Goal: Task Accomplishment & Management: Use online tool/utility

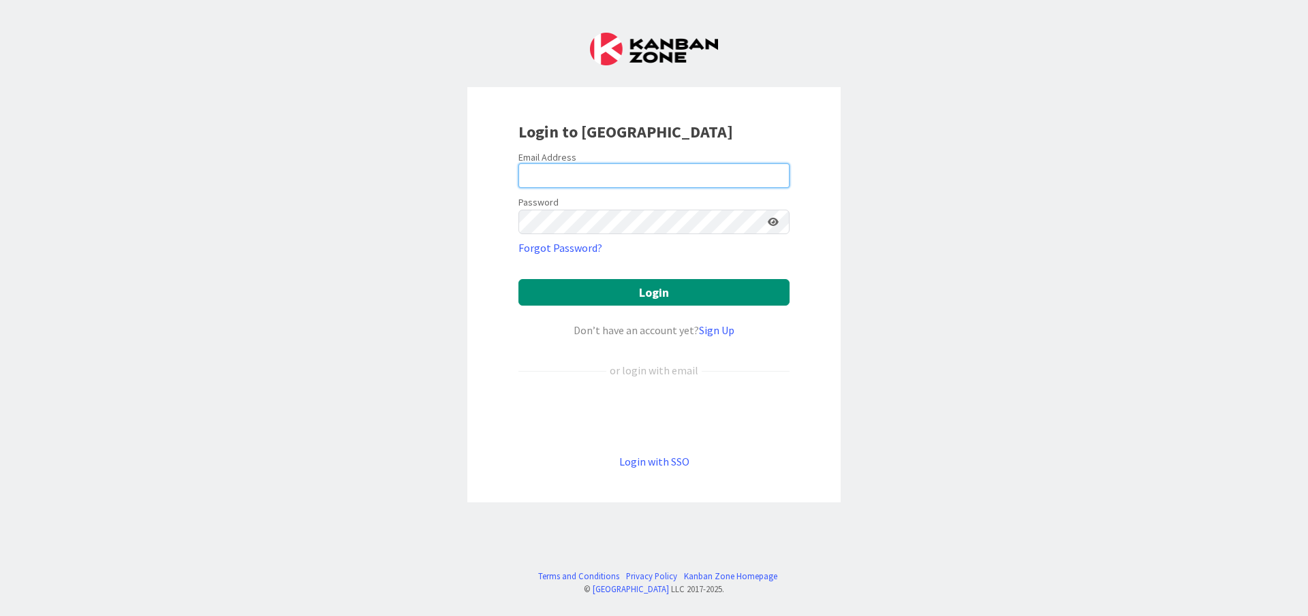
click at [638, 175] on input "email" at bounding box center [653, 175] width 271 height 25
type input "[PERSON_NAME][EMAIL_ADDRESS][PERSON_NAME][DOMAIN_NAME]"
click at [518, 279] on button "Login" at bounding box center [653, 292] width 271 height 27
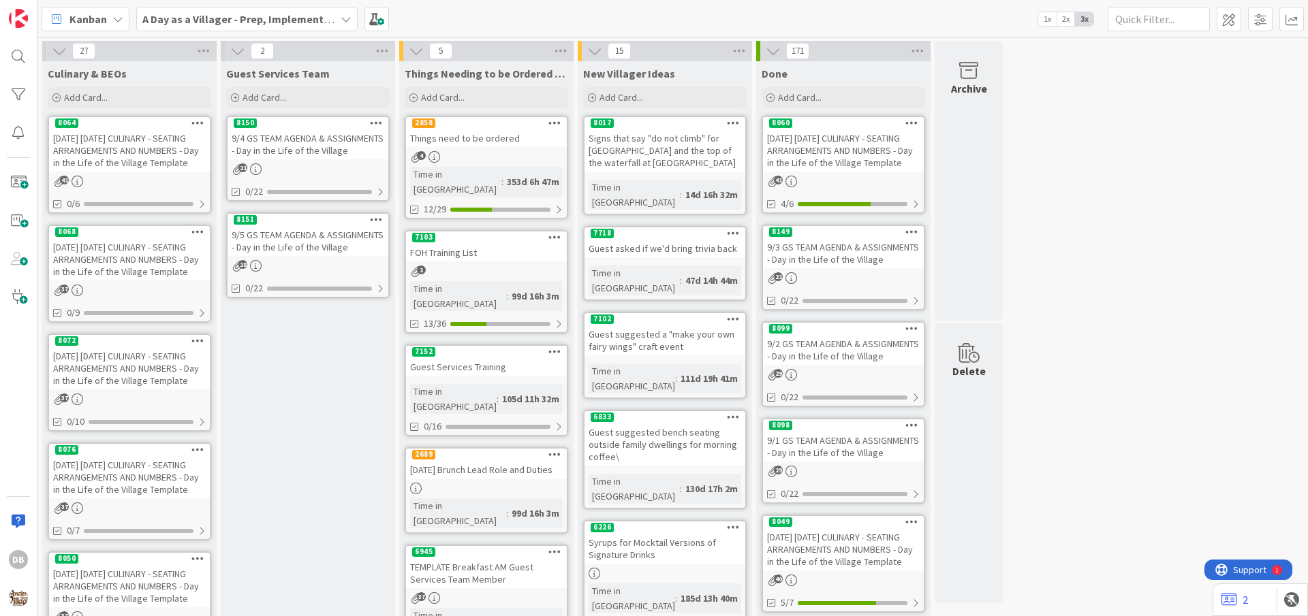
click at [93, 274] on div "[DATE] [DATE] CULINARY - SEATING ARRANGEMENTS AND NUMBERS - Day in the Life of …" at bounding box center [129, 259] width 161 height 42
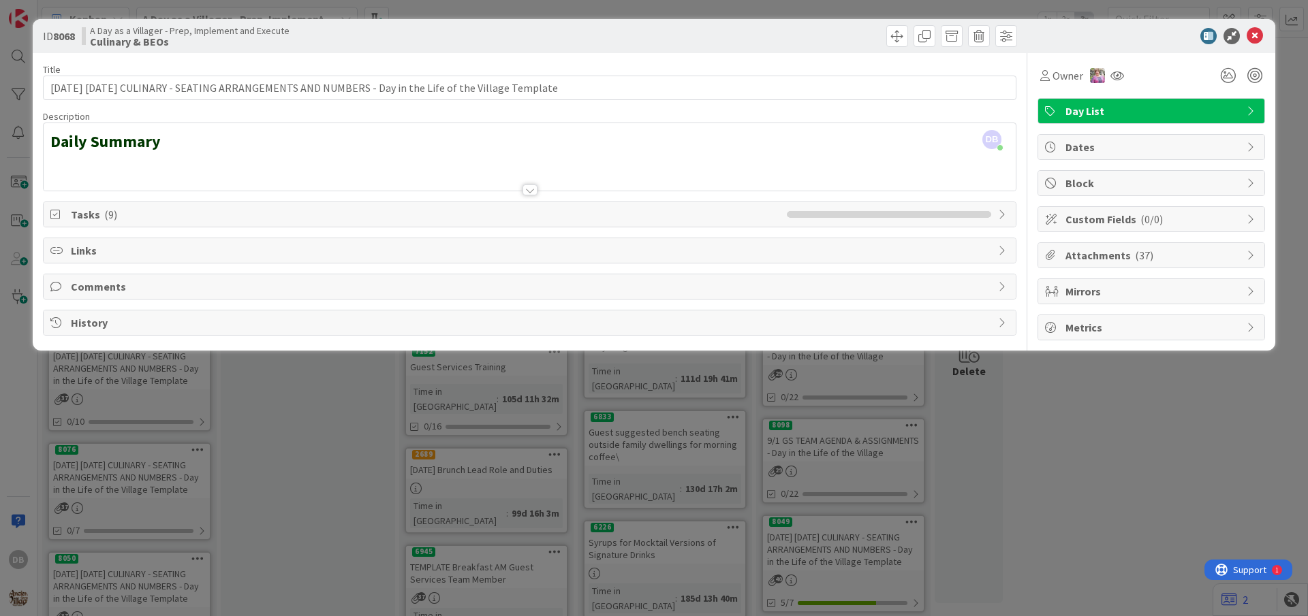
click at [998, 225] on div "Tasks ( 9 )" at bounding box center [530, 214] width 972 height 25
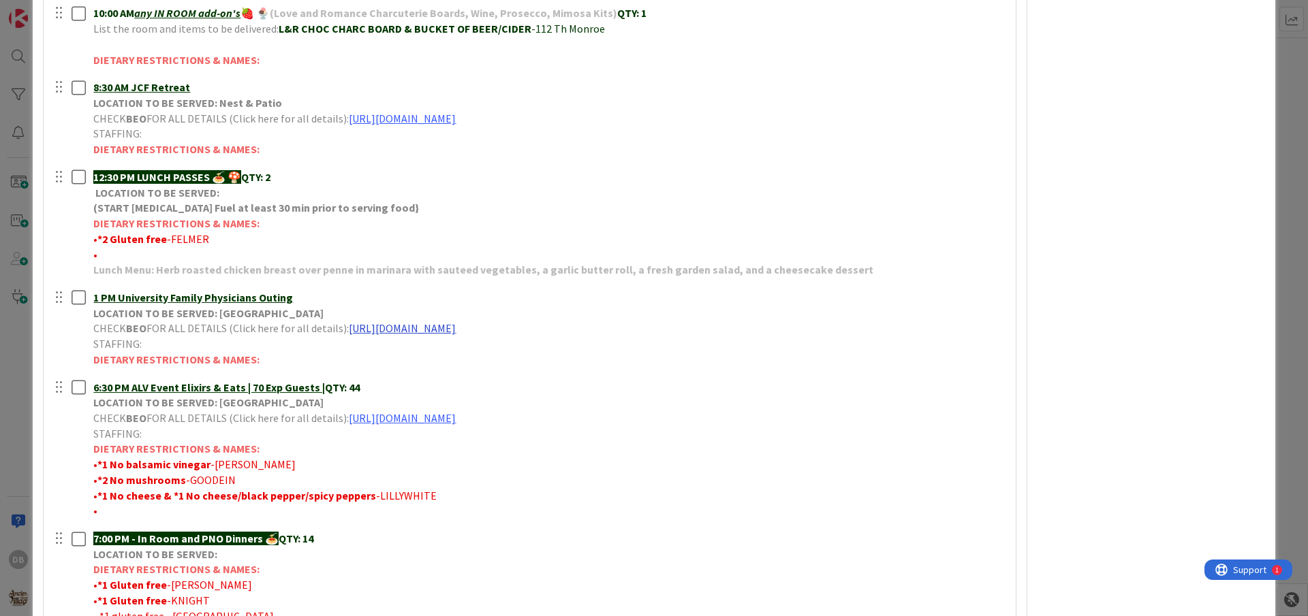
scroll to position [409, 0]
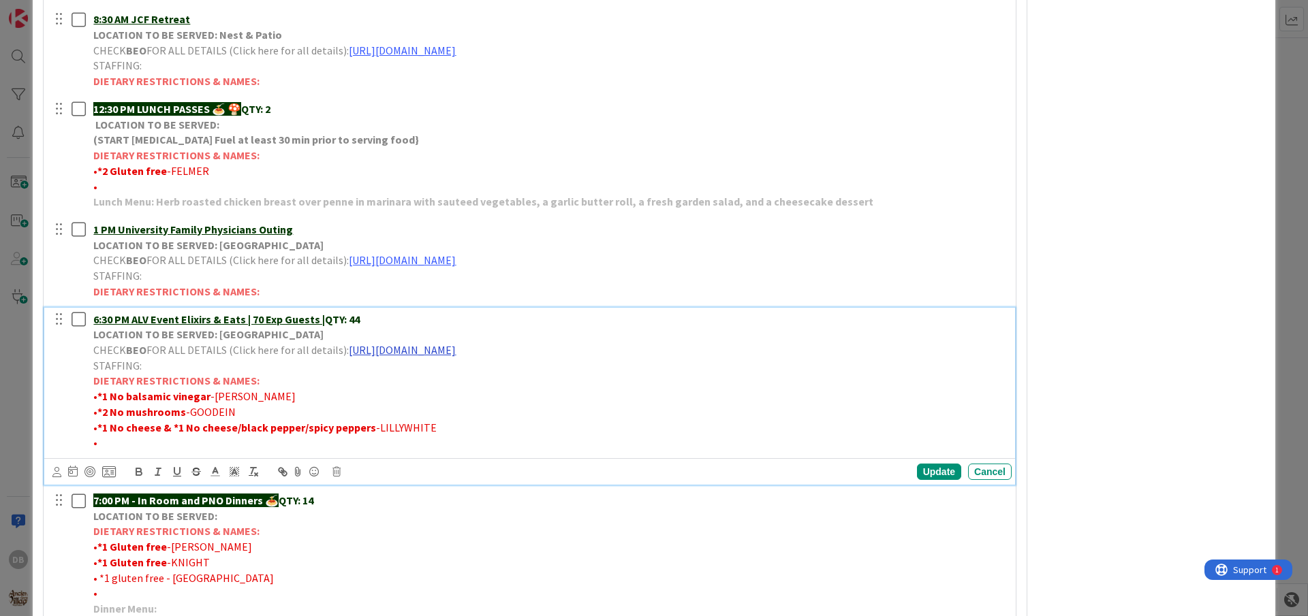
click at [401, 350] on link "[URL][DOMAIN_NAME]" at bounding box center [402, 350] width 107 height 14
click at [483, 374] on link "[URL][DOMAIN_NAME]" at bounding box center [512, 377] width 93 height 18
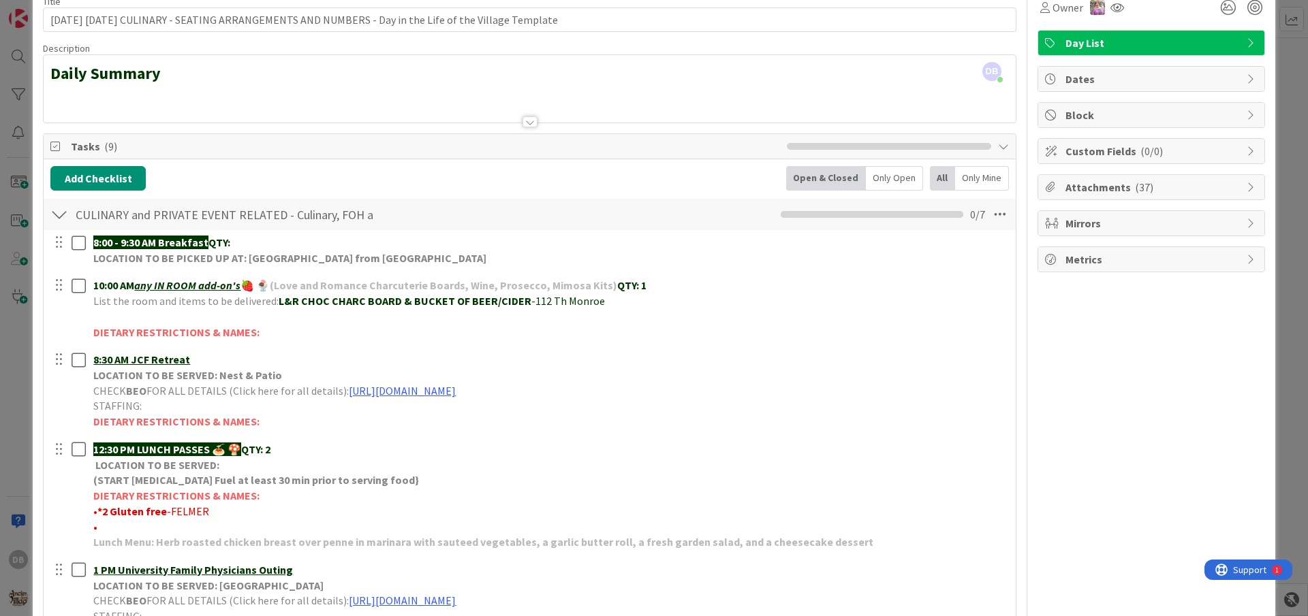
scroll to position [0, 0]
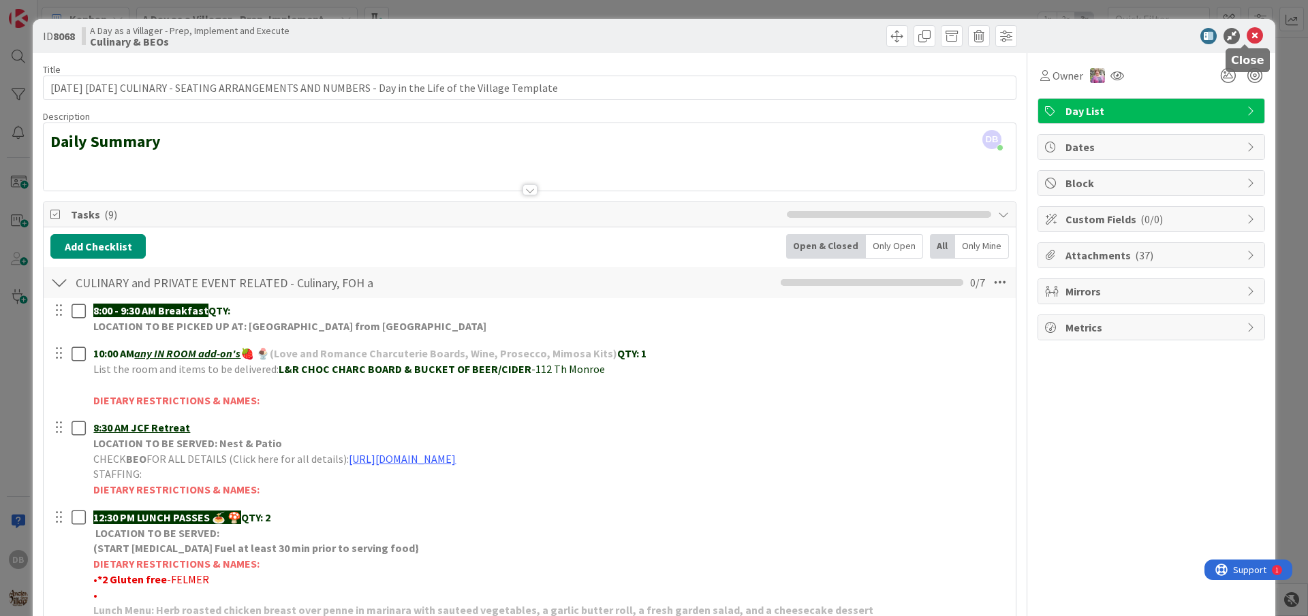
click at [1246, 40] on icon at bounding box center [1254, 36] width 16 height 16
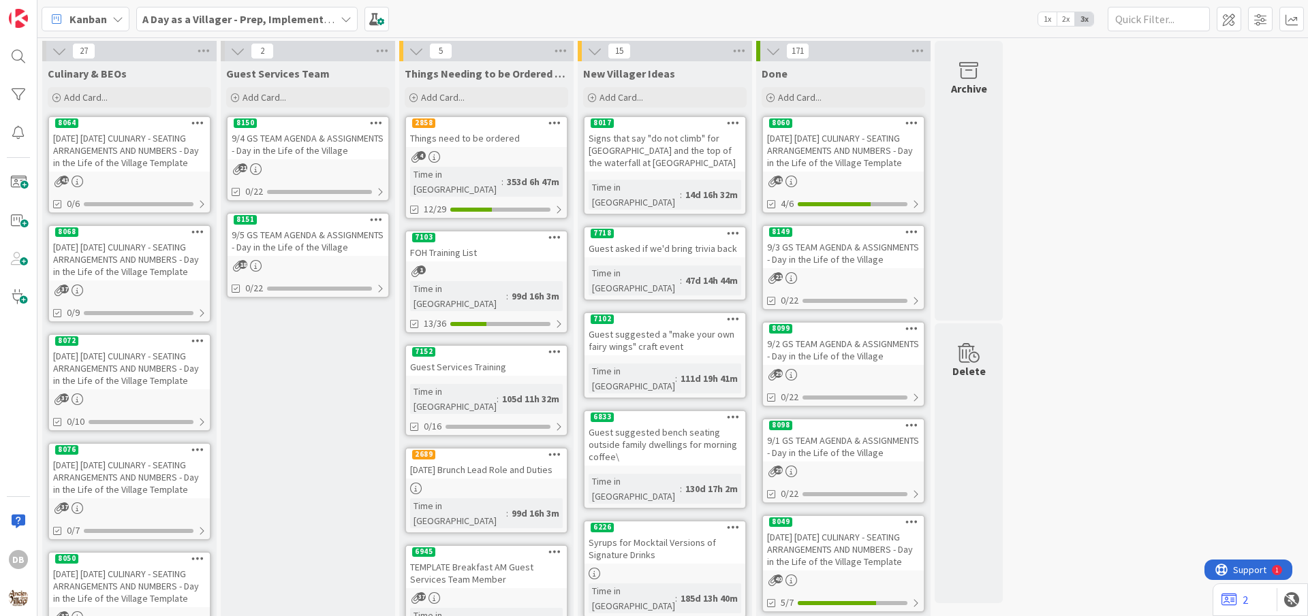
click at [111, 372] on div "[DATE] [DATE] CULINARY - SEATING ARRANGEMENTS AND NUMBERS - Day in the Life of …" at bounding box center [129, 368] width 161 height 42
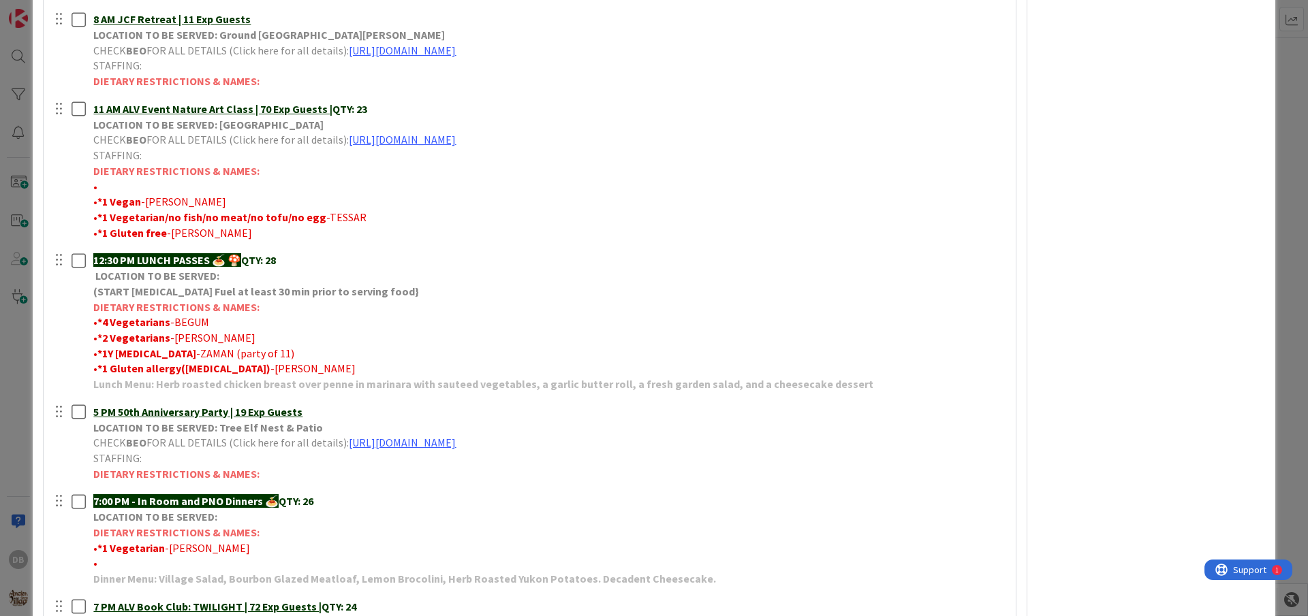
scroll to position [272, 0]
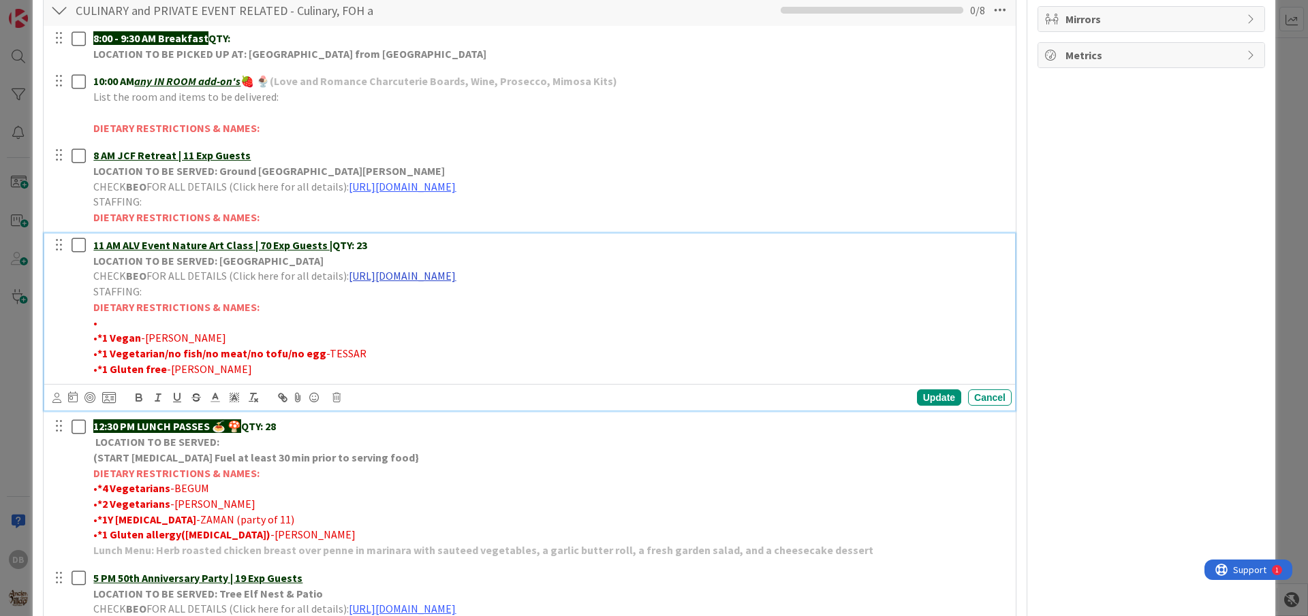
click at [456, 277] on link "[URL][DOMAIN_NAME]" at bounding box center [402, 276] width 107 height 14
click at [501, 307] on link "[URL][DOMAIN_NAME]" at bounding box center [513, 303] width 93 height 18
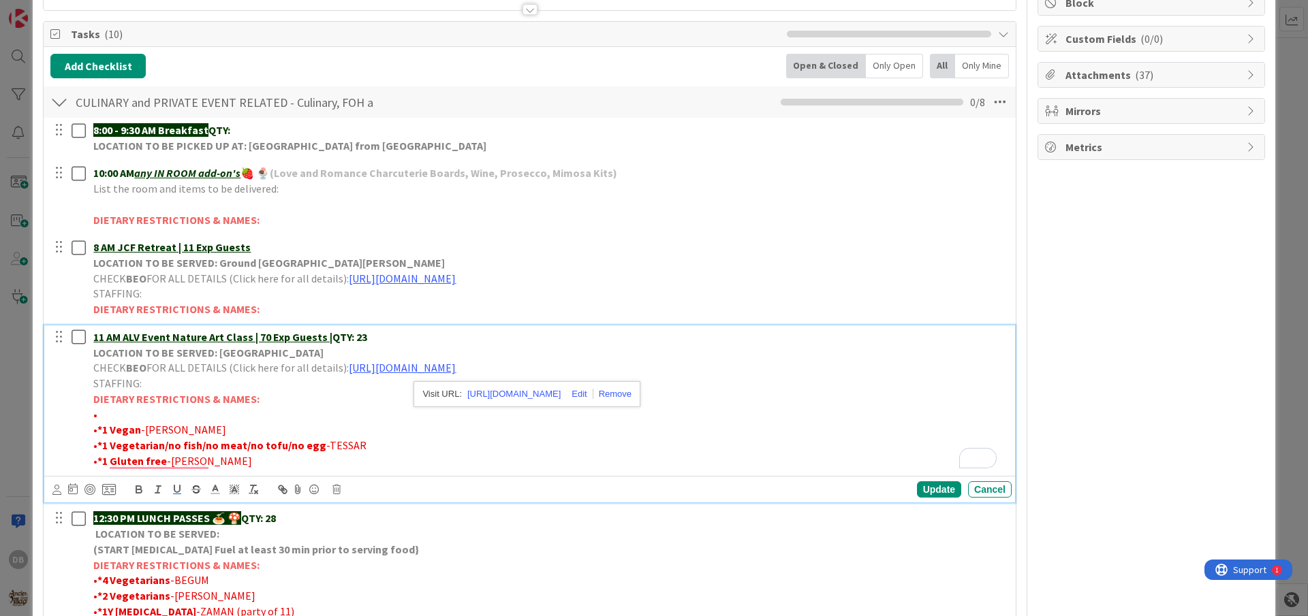
scroll to position [0, 0]
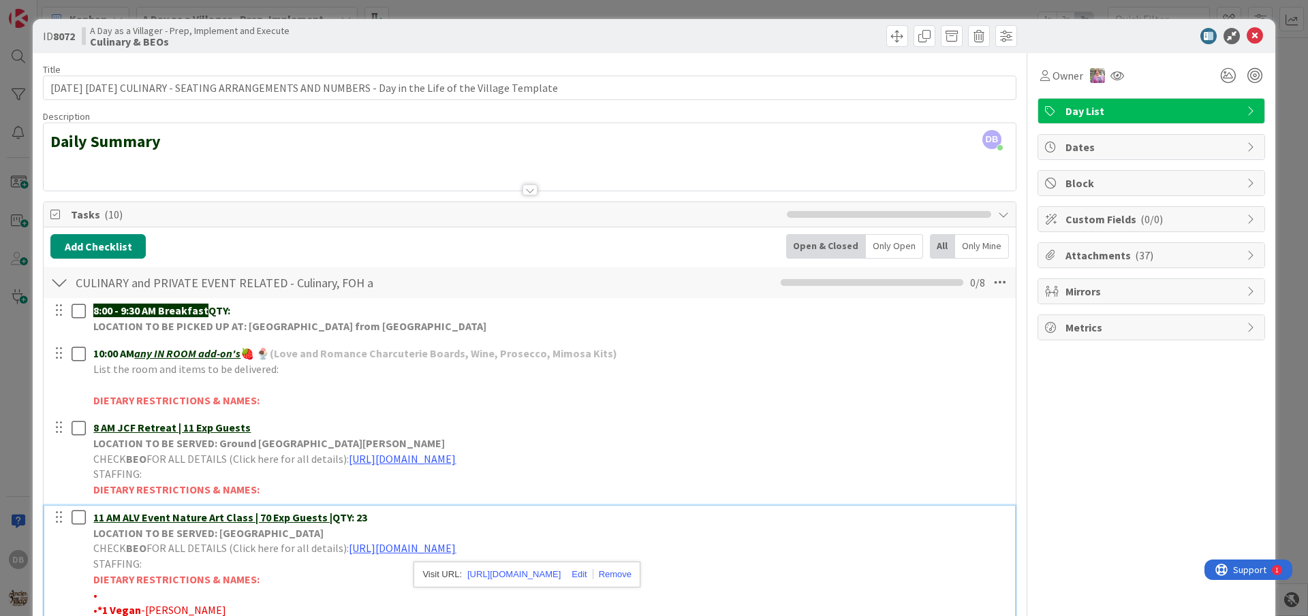
click at [1246, 35] on icon at bounding box center [1254, 36] width 16 height 16
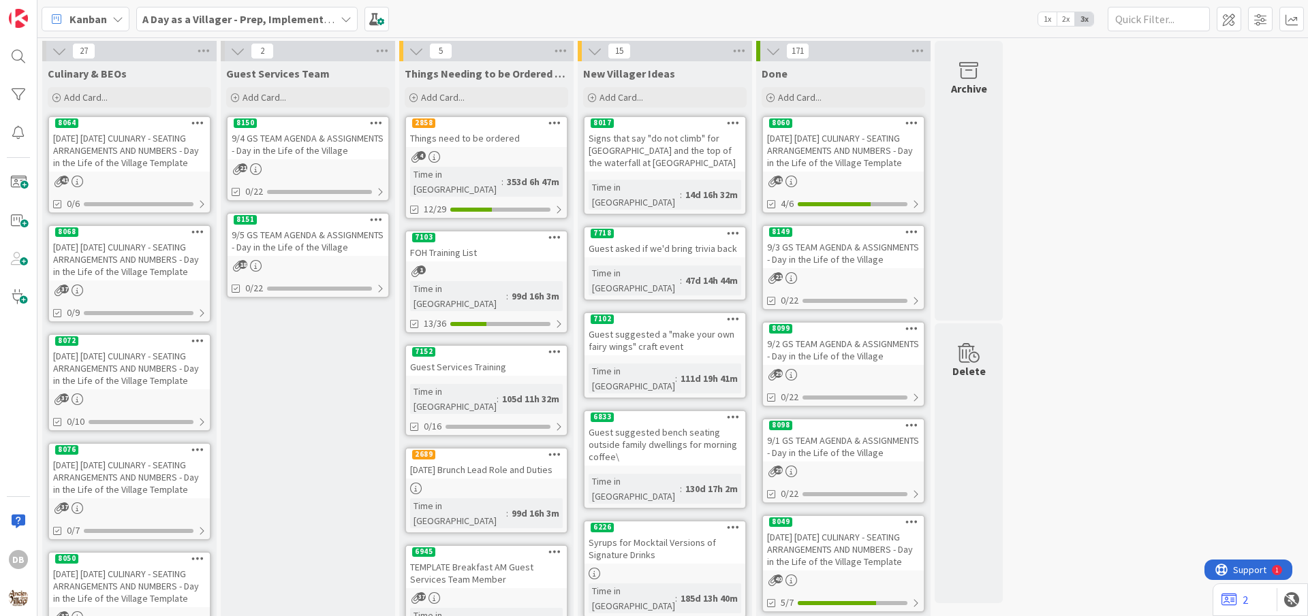
click at [318, 240] on div "9/5 GS TEAM AGENDA & ASSIGNMENTS - Day in the Life of the Village" at bounding box center [307, 241] width 161 height 30
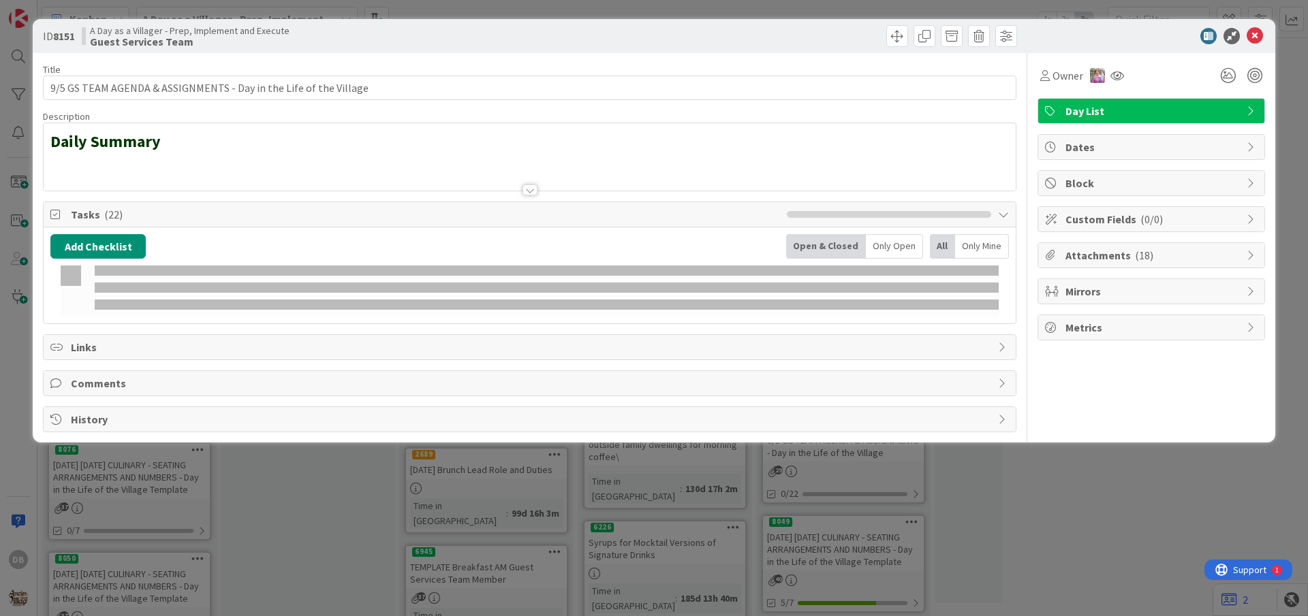
click at [321, 245] on div "Add Checklist Open & Closed Only Open All Only Mine" at bounding box center [529, 246] width 958 height 25
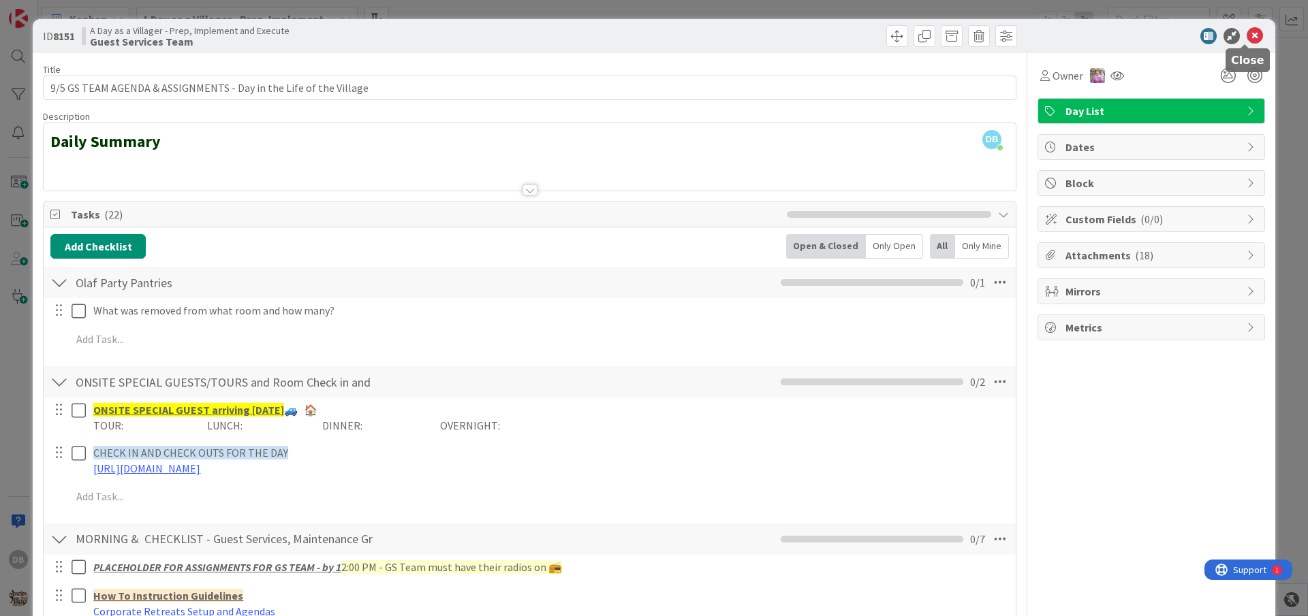
click at [1247, 42] on icon at bounding box center [1254, 36] width 16 height 16
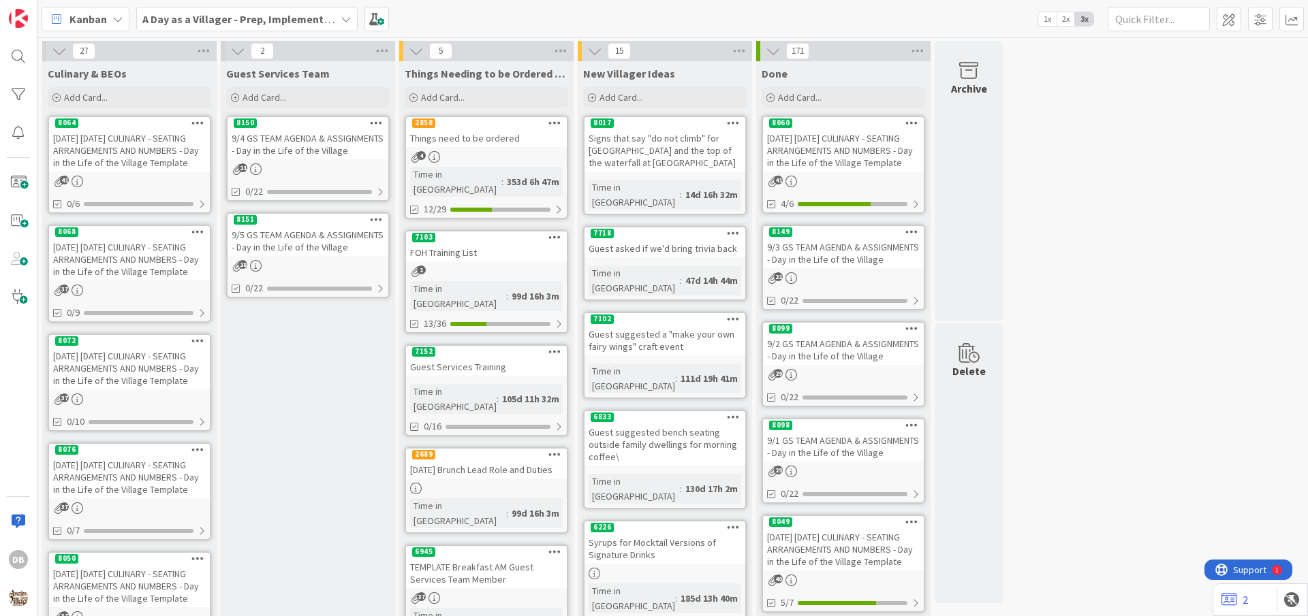
click at [365, 145] on div "9/4 GS TEAM AGENDA & ASSIGNMENTS - Day in the Life of the Village" at bounding box center [307, 144] width 161 height 30
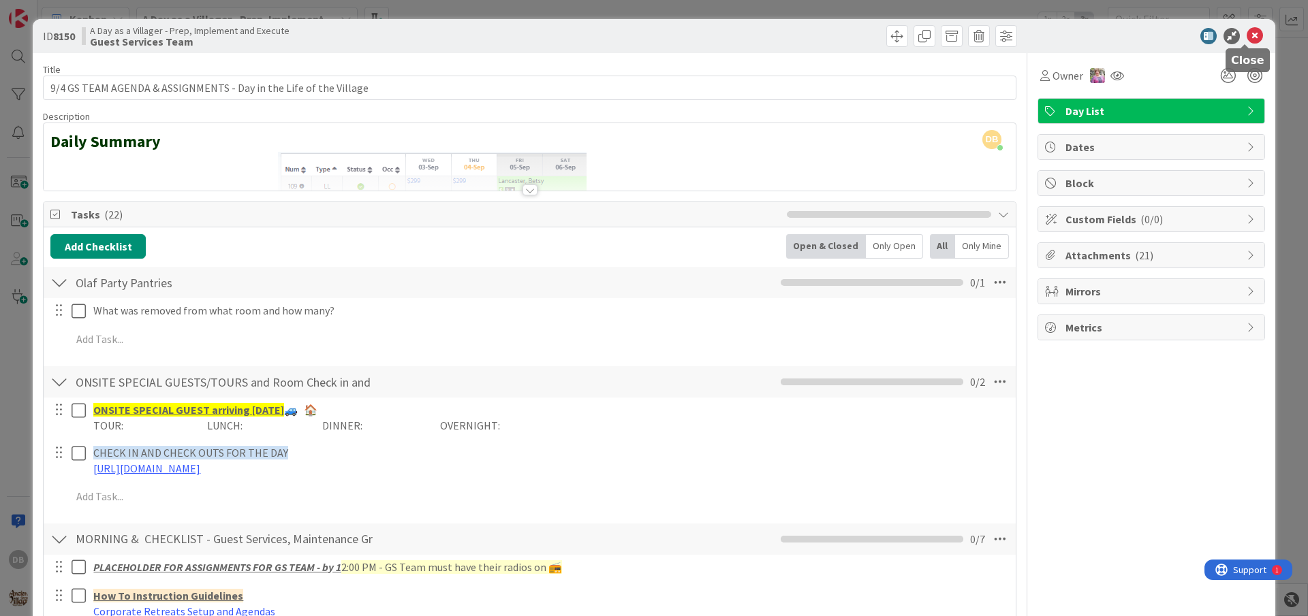
click at [1246, 40] on icon at bounding box center [1254, 36] width 16 height 16
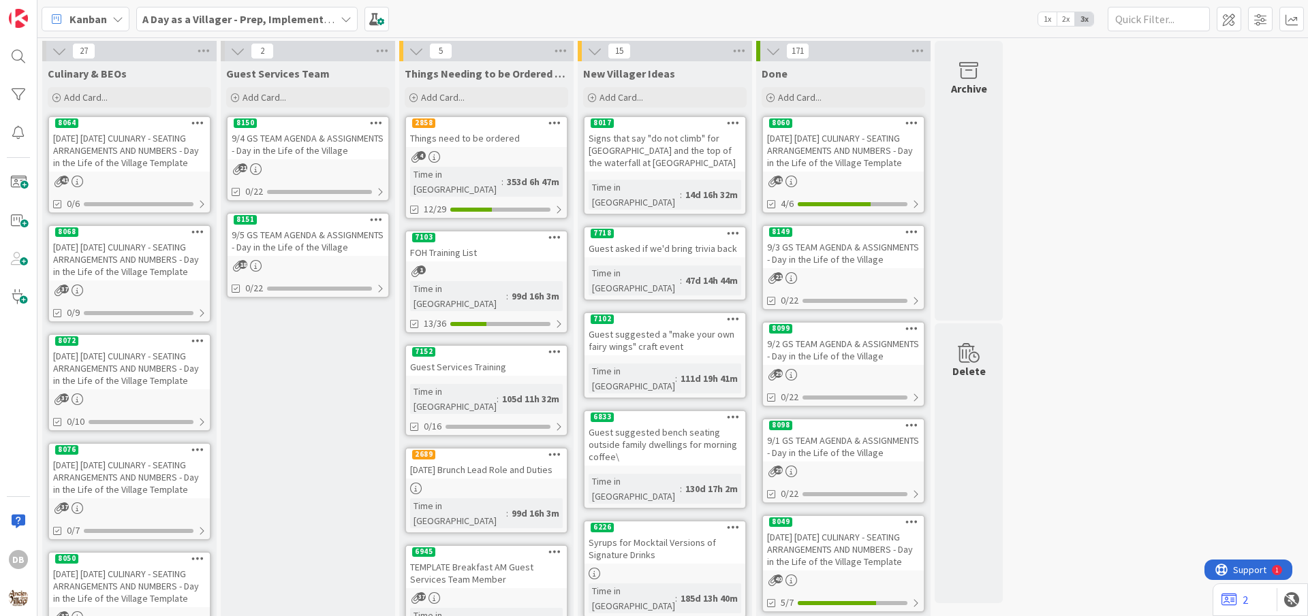
click at [155, 265] on div "[DATE] [DATE] CULINARY - SEATING ARRANGEMENTS AND NUMBERS - Day in the Life of …" at bounding box center [129, 259] width 161 height 42
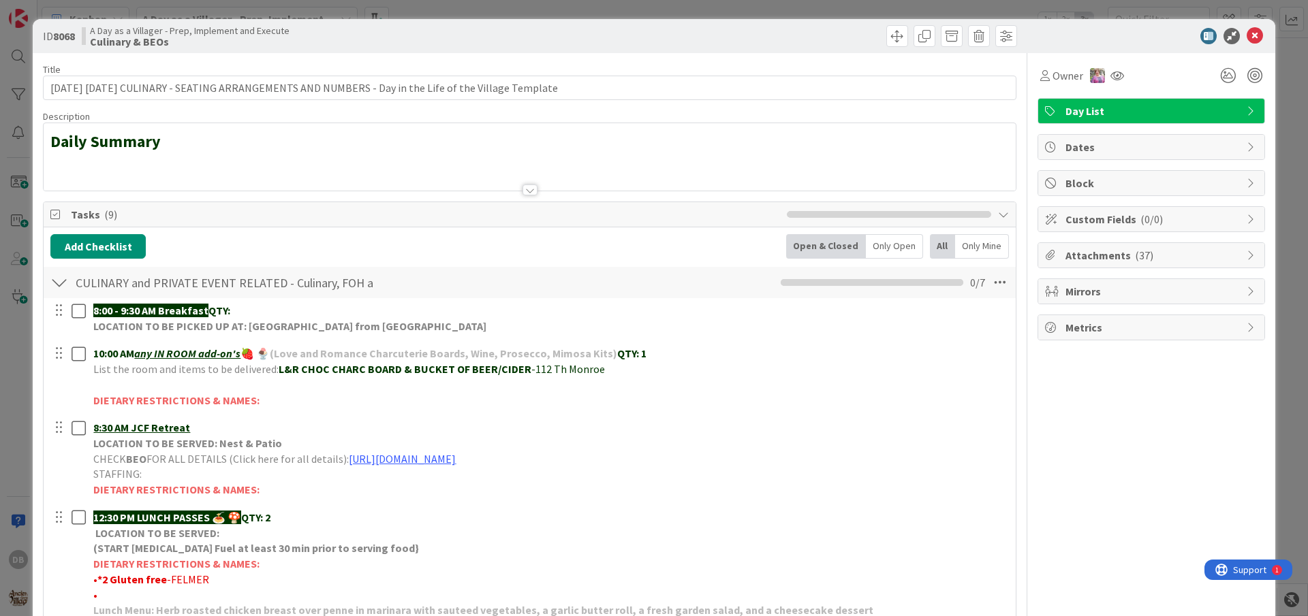
scroll to position [272, 0]
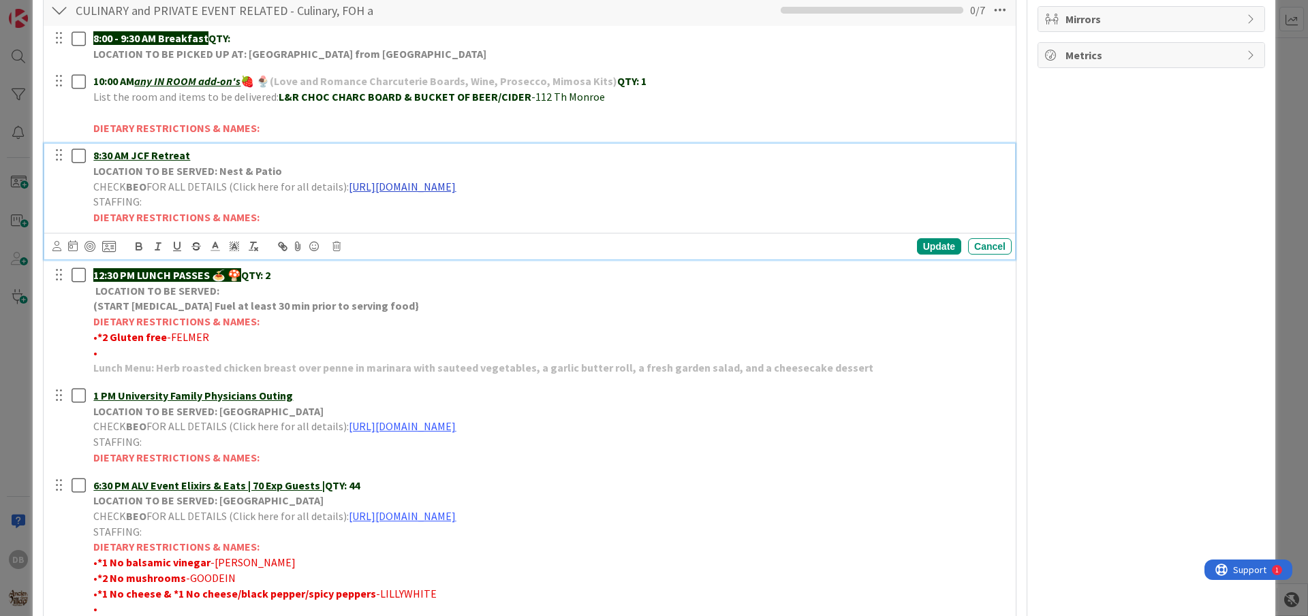
click at [371, 183] on link "[URL][DOMAIN_NAME]" at bounding box center [402, 187] width 107 height 14
click at [497, 219] on link "[URL][DOMAIN_NAME]" at bounding box center [513, 213] width 93 height 18
